Goal: Check status: Check status

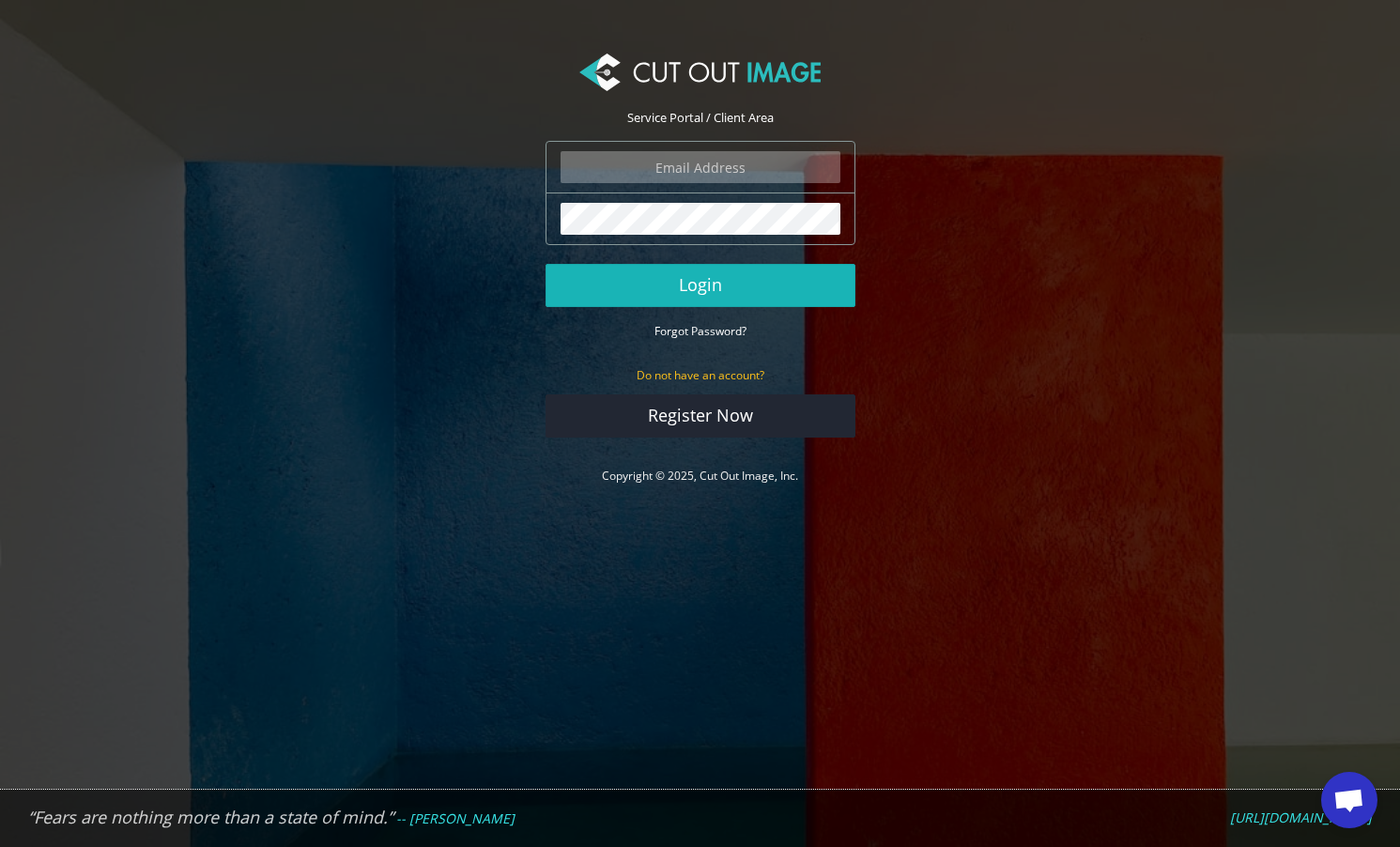
type input "f.brunner@pentagonsports.de"
click at [781, 296] on button "Login" at bounding box center [700, 285] width 310 height 43
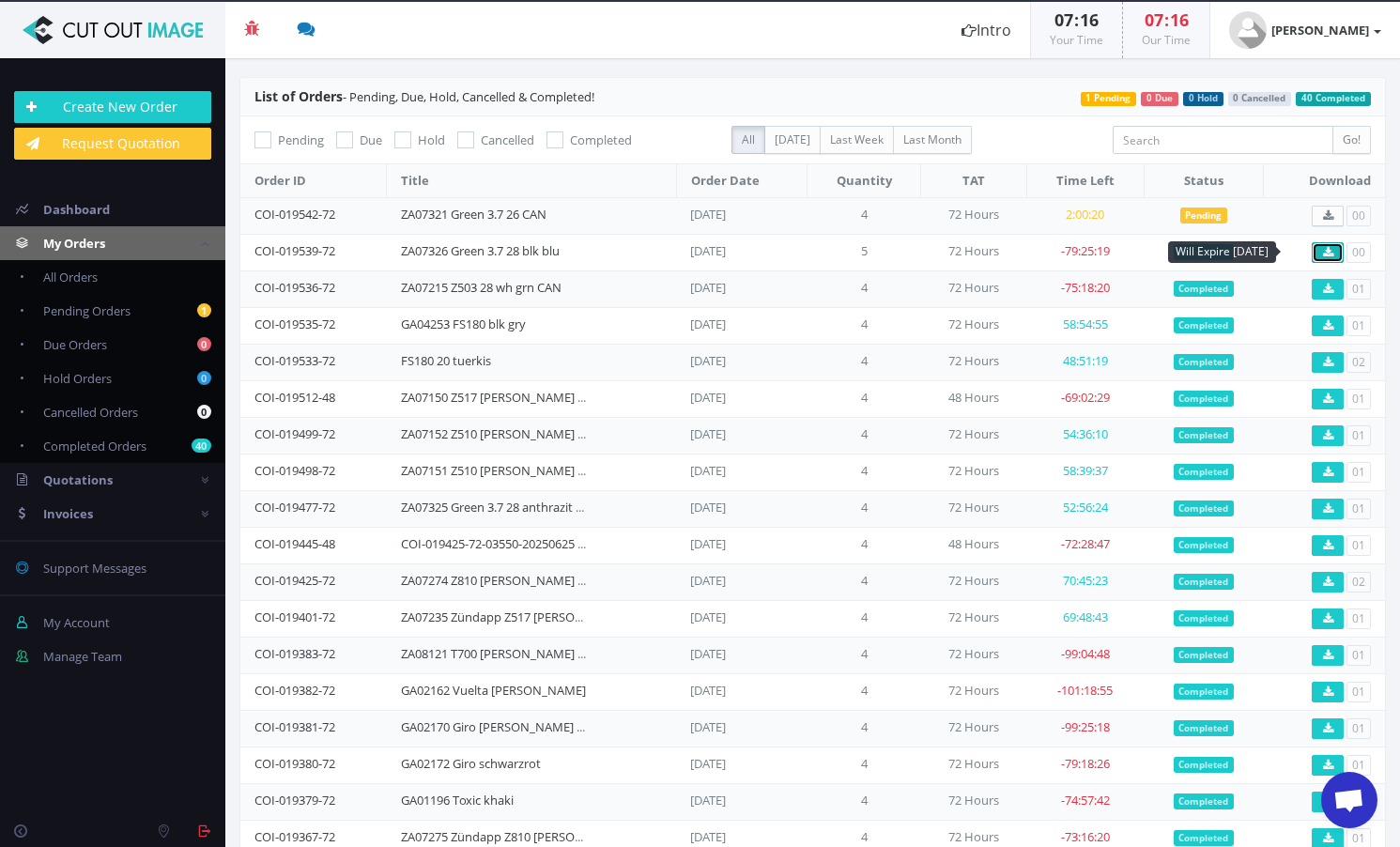
click at [1323, 256] on icon at bounding box center [1328, 252] width 11 height 12
click at [1323, 247] on icon at bounding box center [1328, 252] width 11 height 12
click at [418, 246] on link "ZA07326 Green 3.7 28 blk blu" at bounding box center [480, 251] width 159 height 17
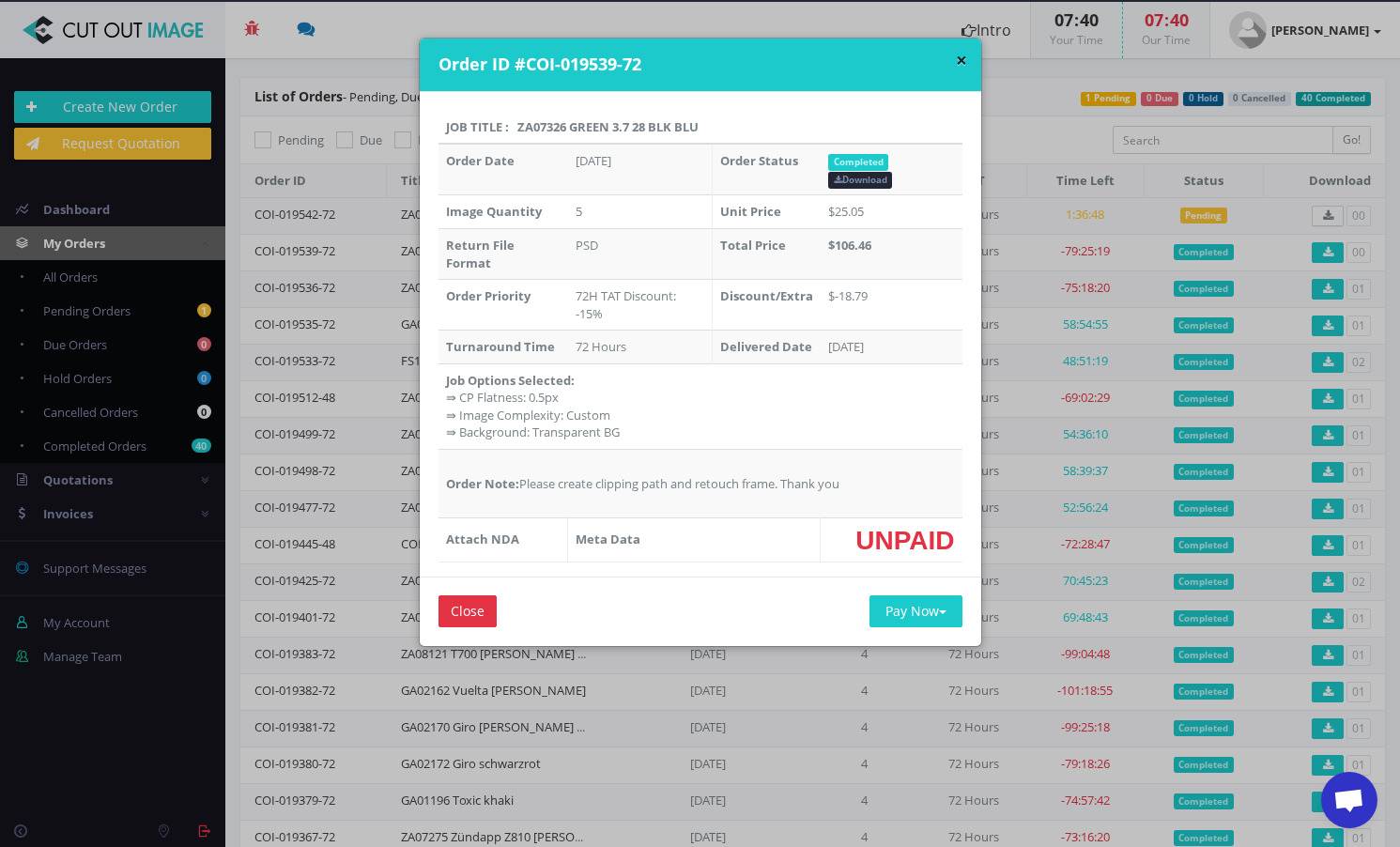
click at [555, 129] on th "Job Title : ZA07326 Green 3.7 28 blk blu" at bounding box center [700, 127] width 524 height 34
copy th "ZA07326"
click at [968, 58] on div "× Order ID #COI-019539-72" at bounding box center [700, 66] width 562 height 54
click at [958, 59] on button "×" at bounding box center [962, 61] width 12 height 19
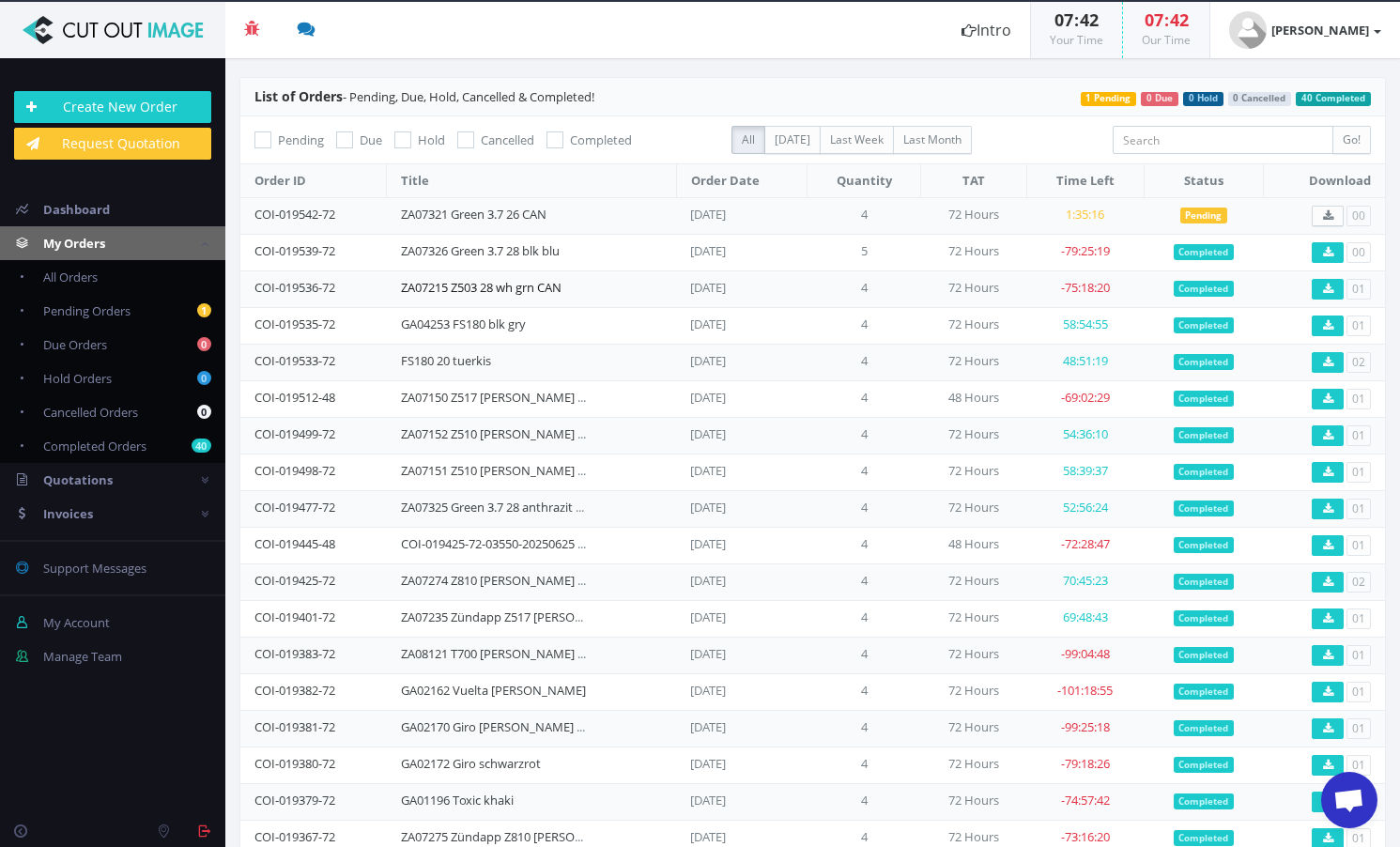
click at [421, 283] on link "ZA07215 Z503 28 wh grn CAN" at bounding box center [481, 287] width 161 height 17
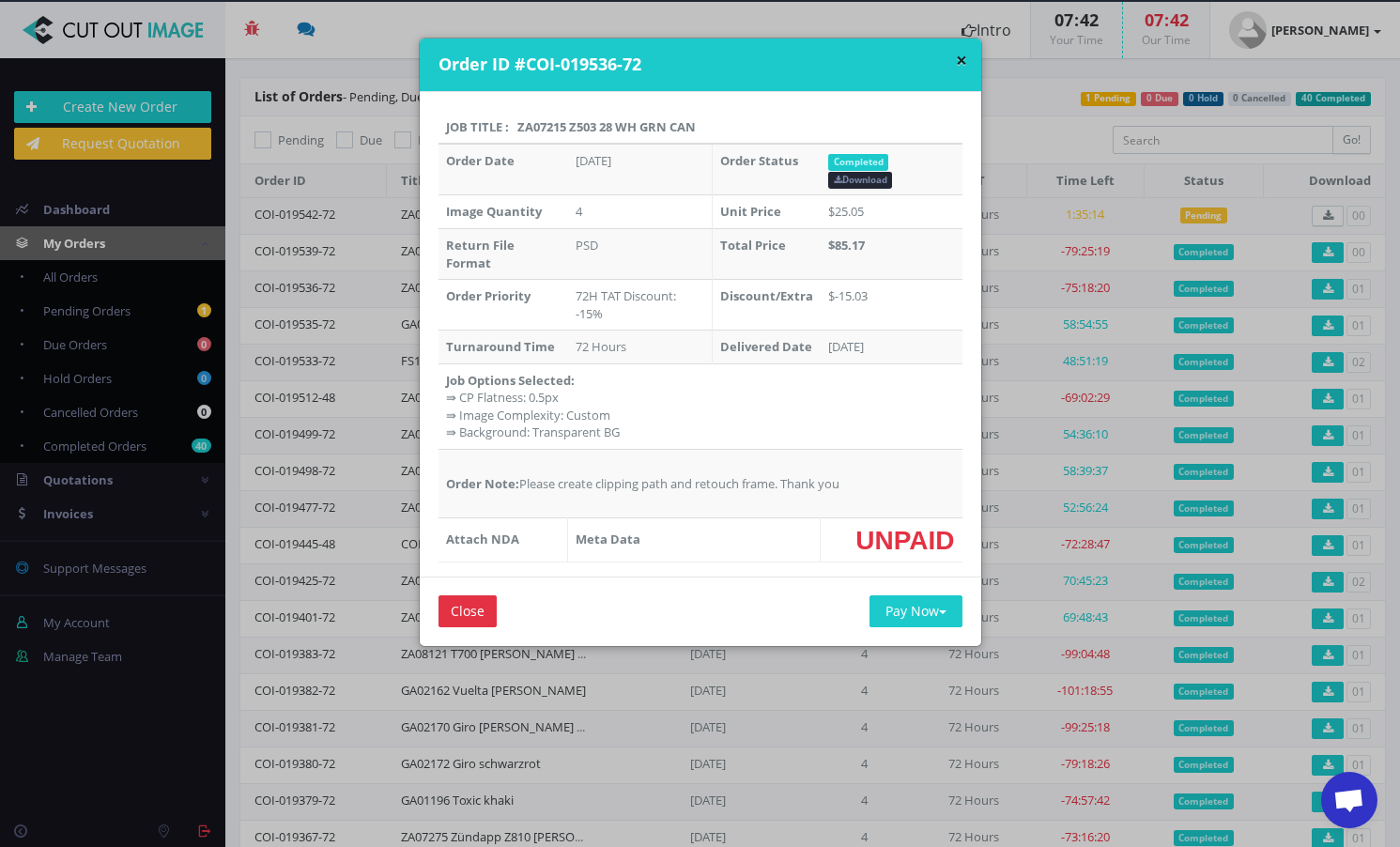
click at [531, 128] on th "Job Title : ZA07215 Z503 28 wh grn CAN" at bounding box center [700, 127] width 524 height 34
copy th "ZA07215"
click at [957, 63] on button "×" at bounding box center [962, 61] width 12 height 19
